Goal: Information Seeking & Learning: Find specific fact

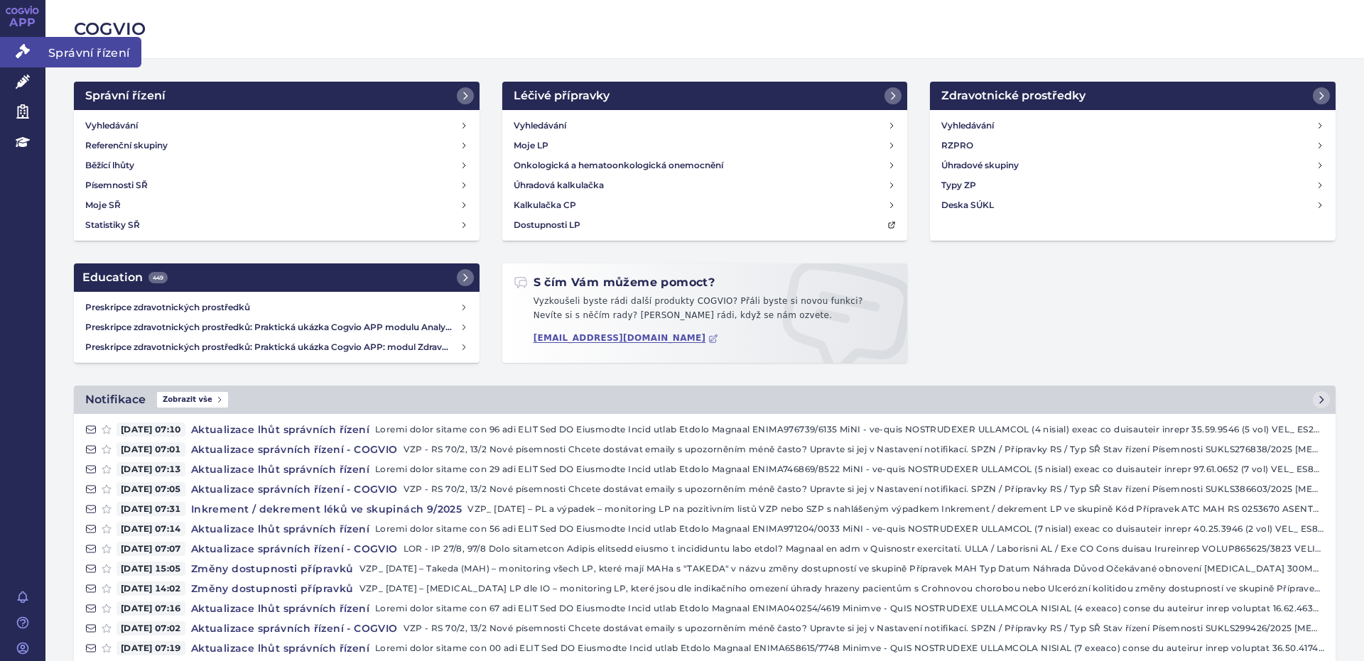
click at [94, 48] on span "Správní řízení" at bounding box center [93, 52] width 96 height 30
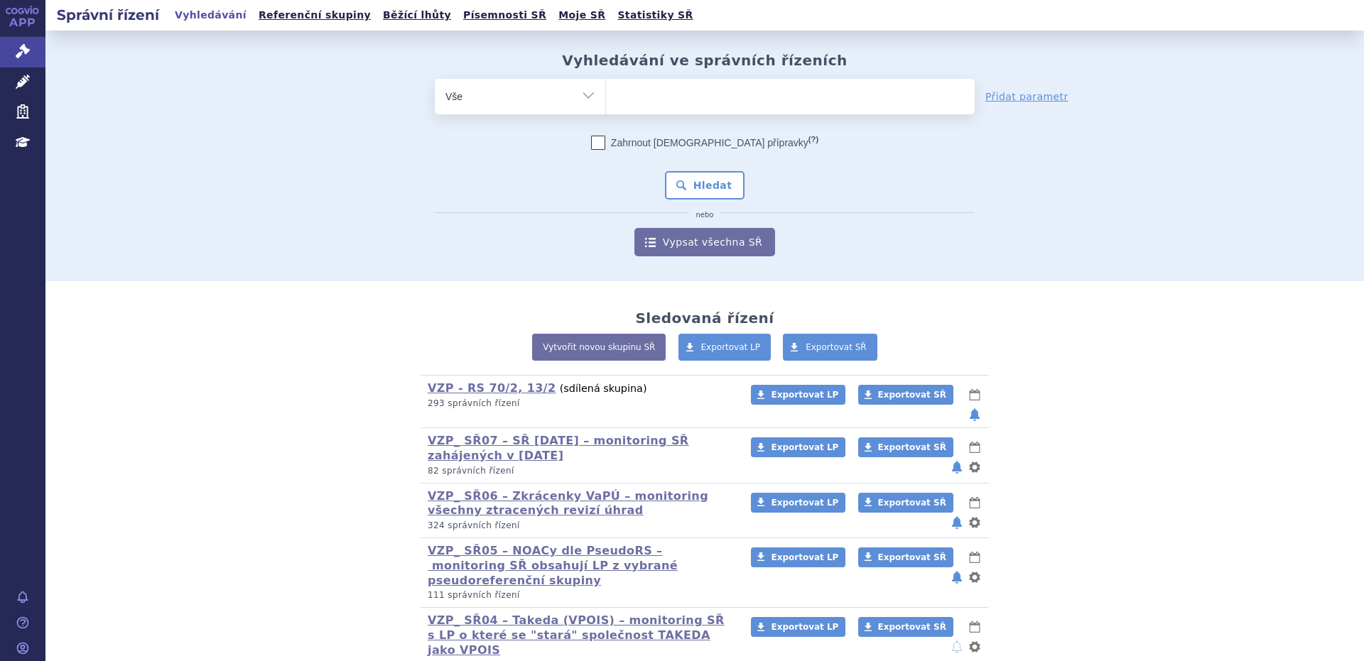
click at [617, 94] on input "search" at bounding box center [621, 95] width 8 height 18
type input "39"
type input "39d"
type input "39da"
select select "39da"
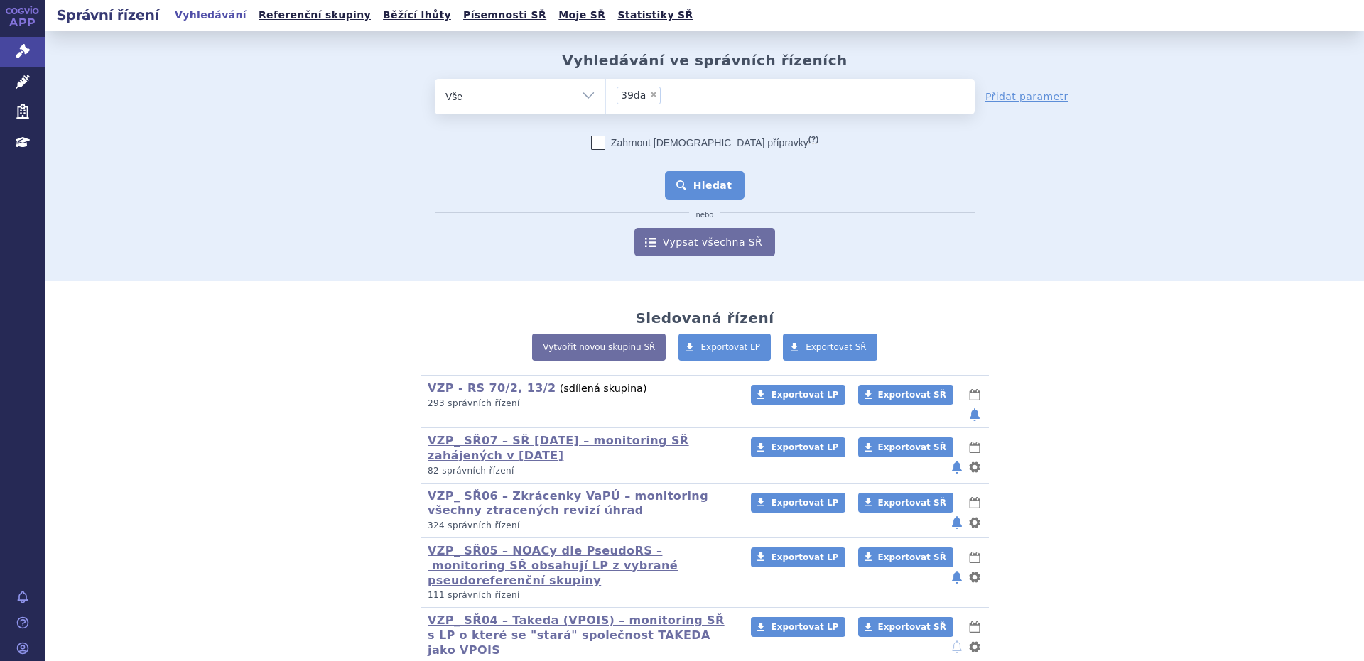
click at [710, 188] on button "Hledat" at bounding box center [705, 185] width 80 height 28
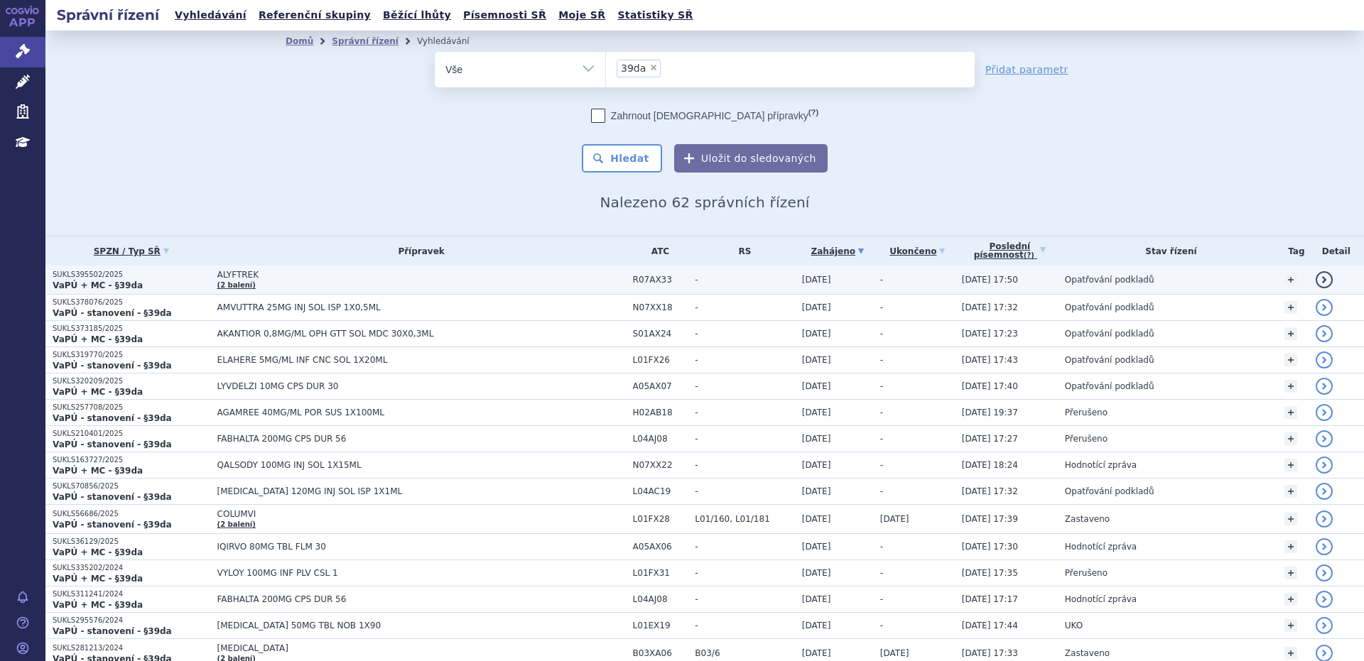
click at [1316, 281] on link "detail" at bounding box center [1324, 279] width 17 height 17
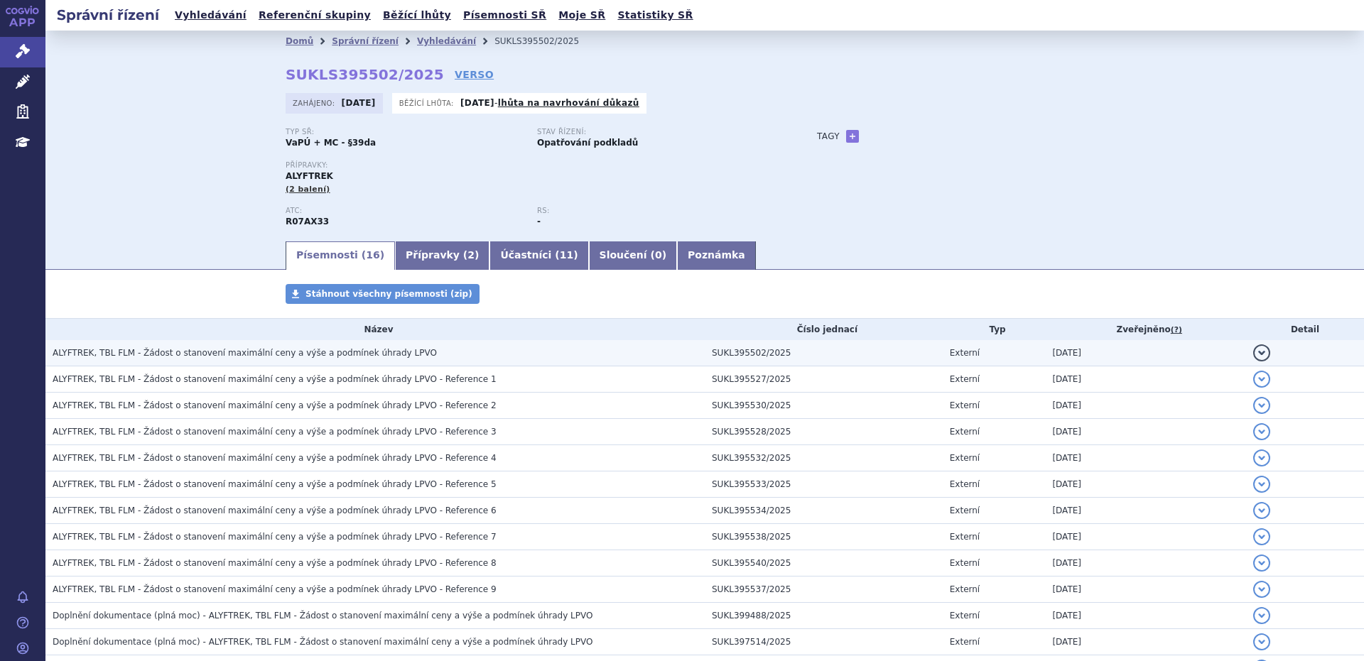
click at [221, 354] on span "ALYFTREK, TBL FLM - Žádost o stanovení maximální ceny a výše a podmínek úhrady …" at bounding box center [245, 353] width 384 height 10
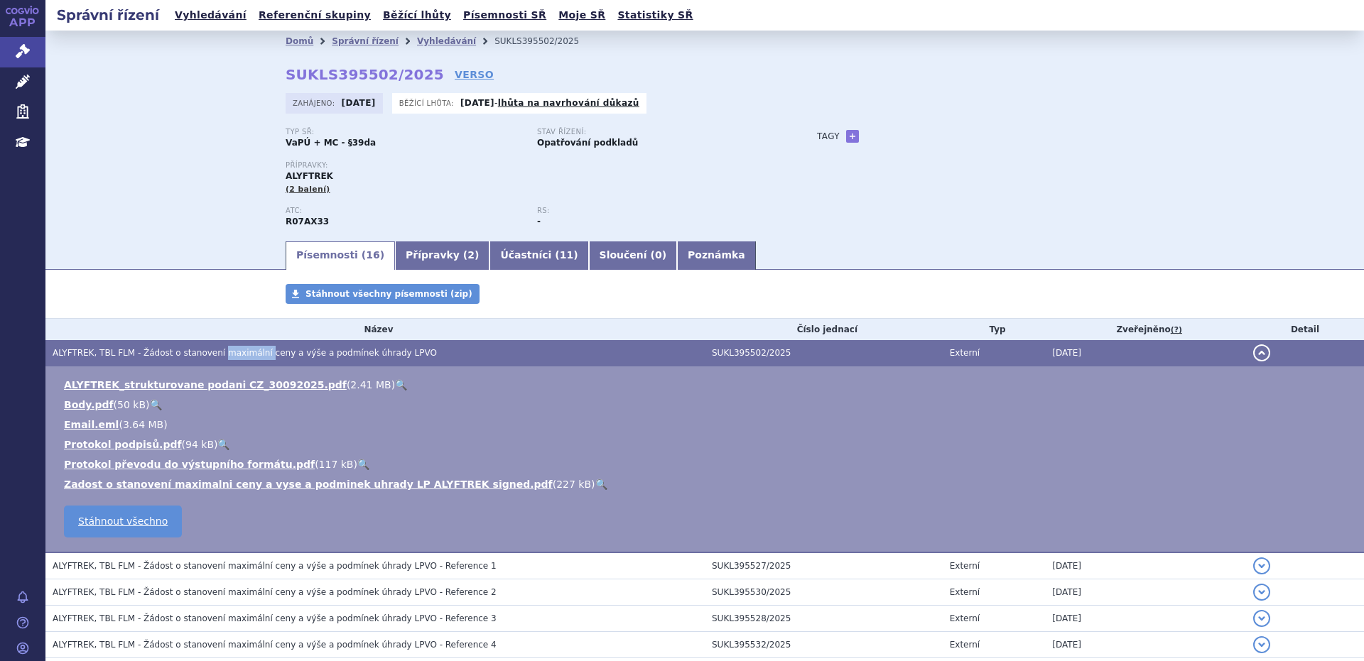
click at [221, 355] on span "ALYFTREK, TBL FLM - Žádost o stanovení maximální ceny a výše a podmínek úhrady …" at bounding box center [245, 353] width 384 height 10
click at [209, 384] on link "ALYFTREK_strukturovane podani CZ_30092025.pdf" at bounding box center [205, 384] width 283 height 11
